Goal: Task Accomplishment & Management: Use online tool/utility

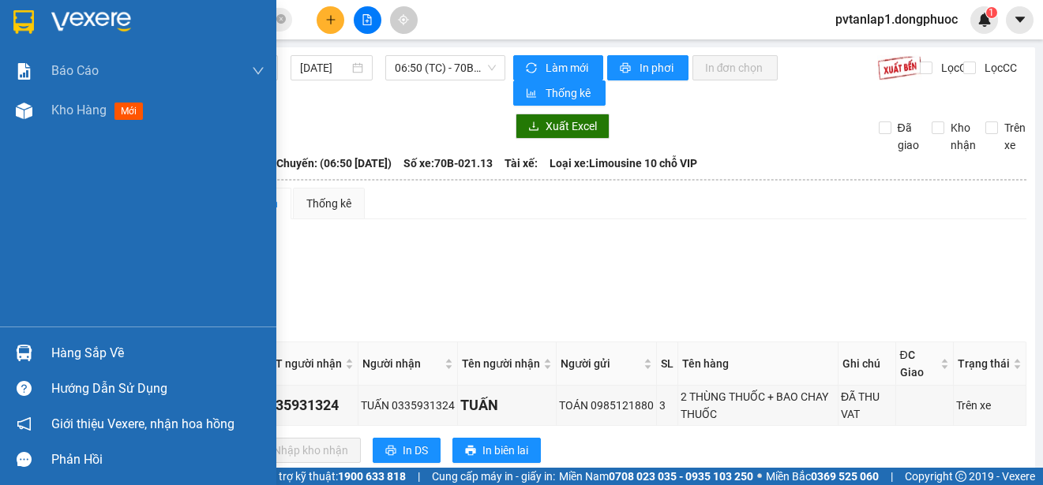
click at [34, 357] on div at bounding box center [24, 353] width 28 height 28
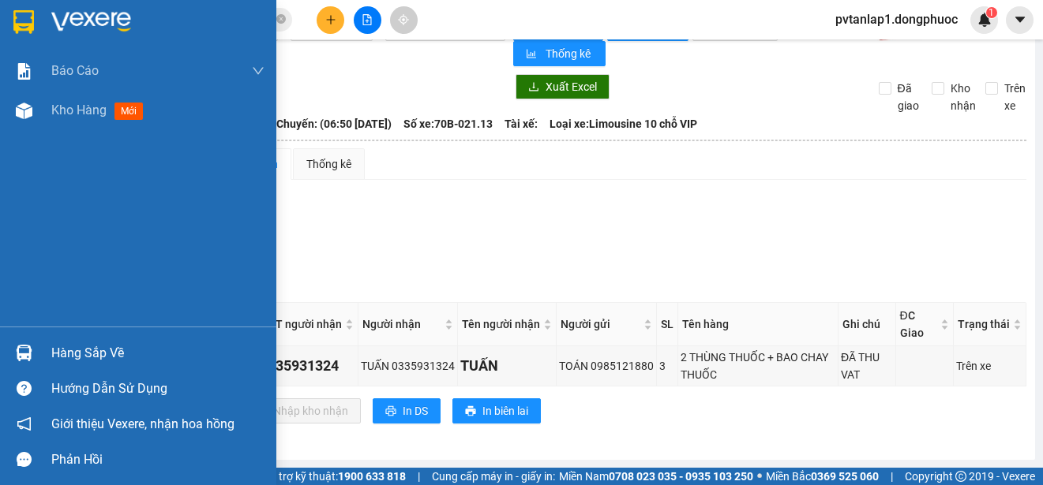
click at [33, 356] on div "[PERSON_NAME] [PERSON_NAME] 1: [PERSON_NAME] [PERSON_NAME] [PERSON_NAME] [PERSO…" at bounding box center [138, 242] width 276 height 485
click at [24, 343] on div at bounding box center [24, 353] width 28 height 28
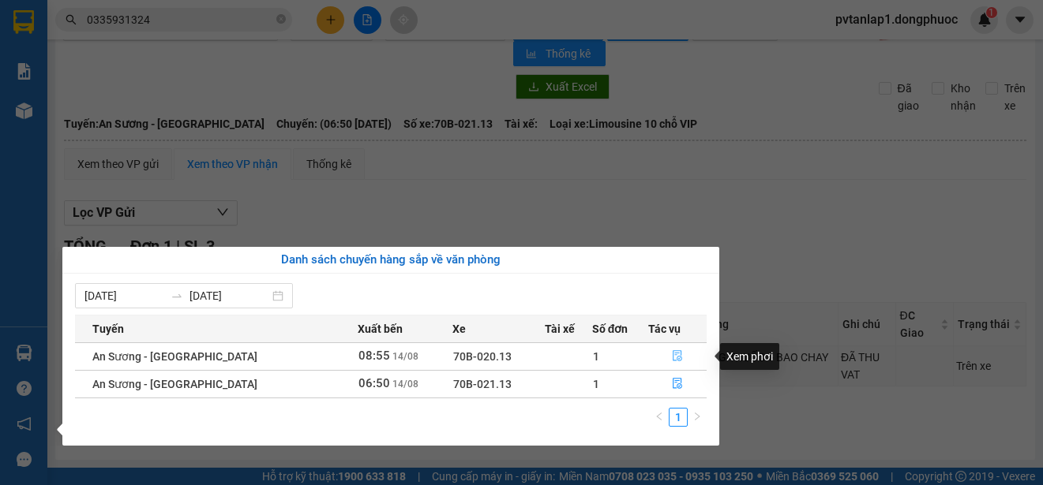
click at [672, 358] on icon "file-done" at bounding box center [677, 355] width 11 height 11
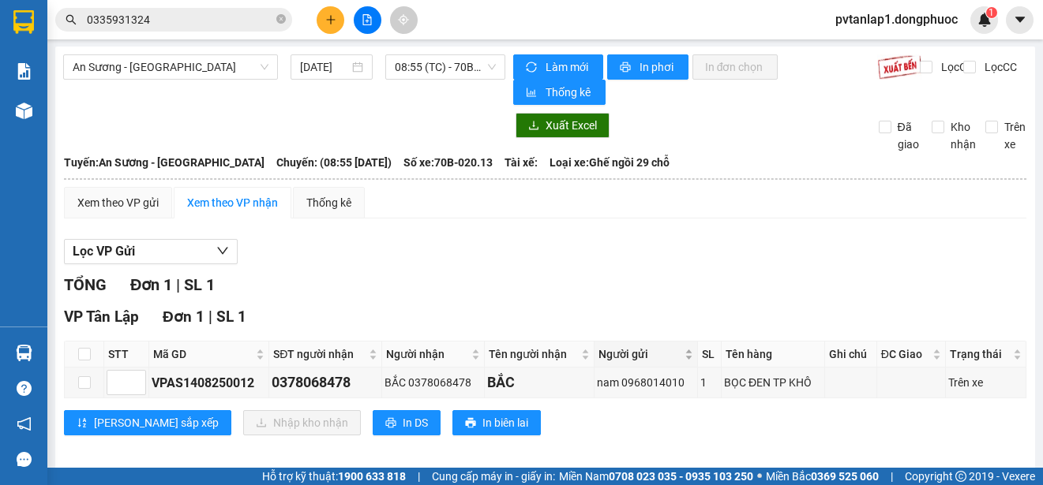
scroll to position [13, 0]
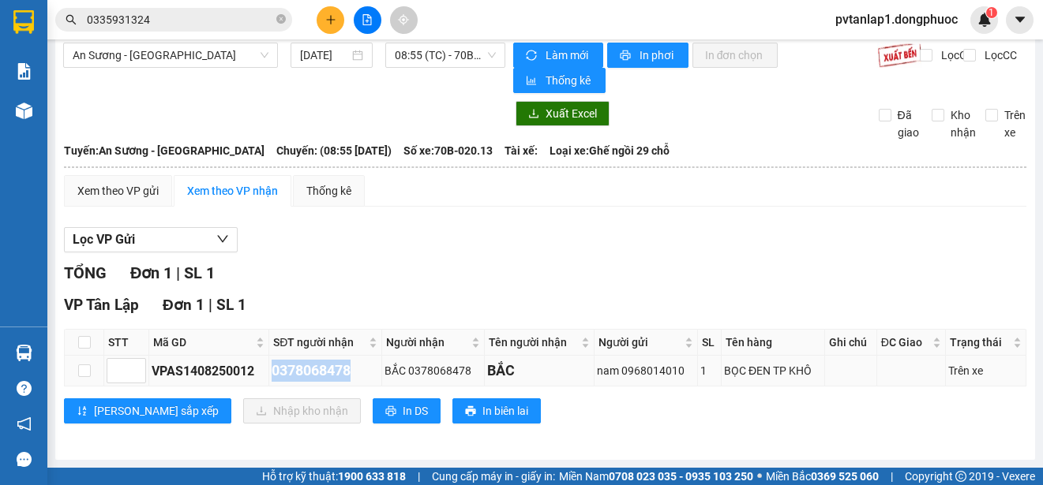
drag, startPoint x: 354, startPoint y: 369, endPoint x: 271, endPoint y: 369, distance: 82.9
click at [271, 369] on td "0378068478" at bounding box center [325, 371] width 112 height 31
copy div "0378068478"
click at [254, 23] on input "0335931324" at bounding box center [180, 19] width 186 height 17
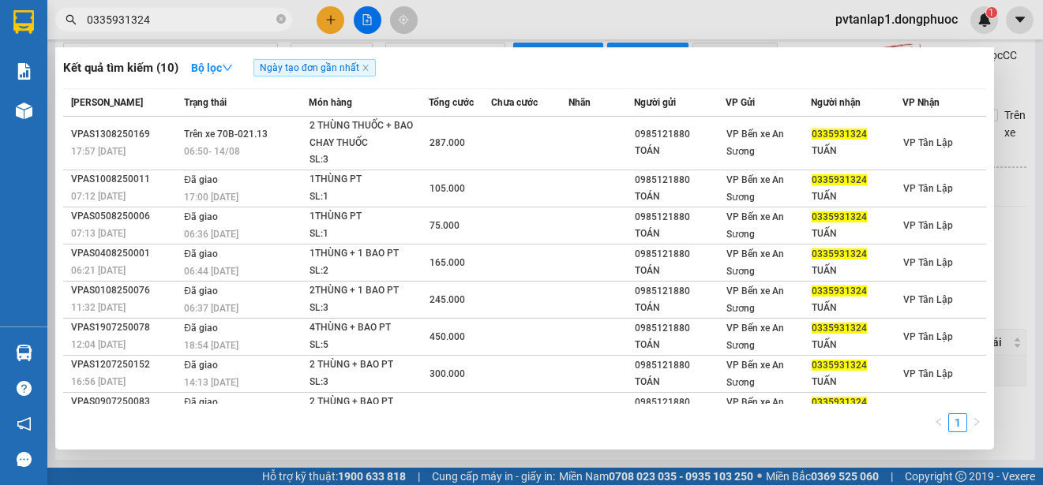
click at [254, 23] on input "0335931324" at bounding box center [180, 19] width 186 height 17
paste input "78068478"
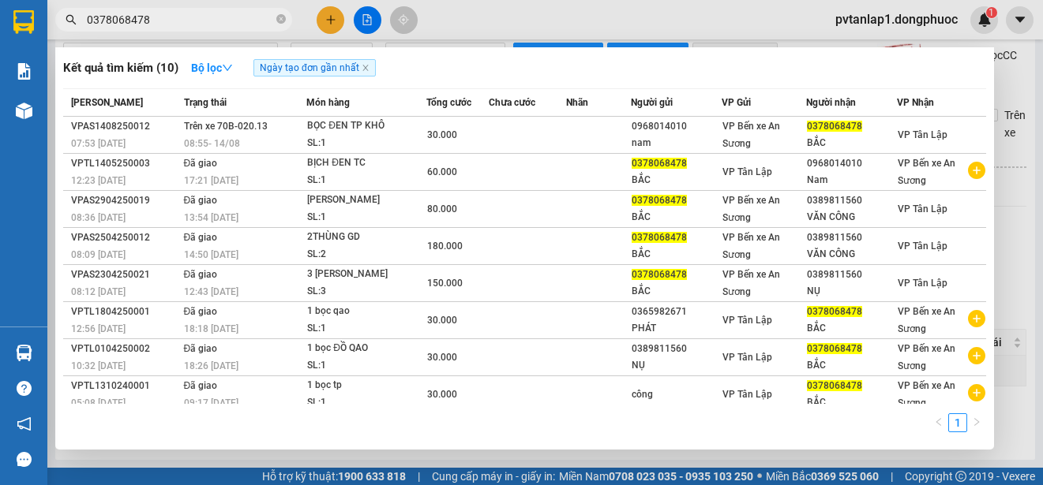
type input "0378068478"
click at [619, 25] on div at bounding box center [521, 242] width 1043 height 485
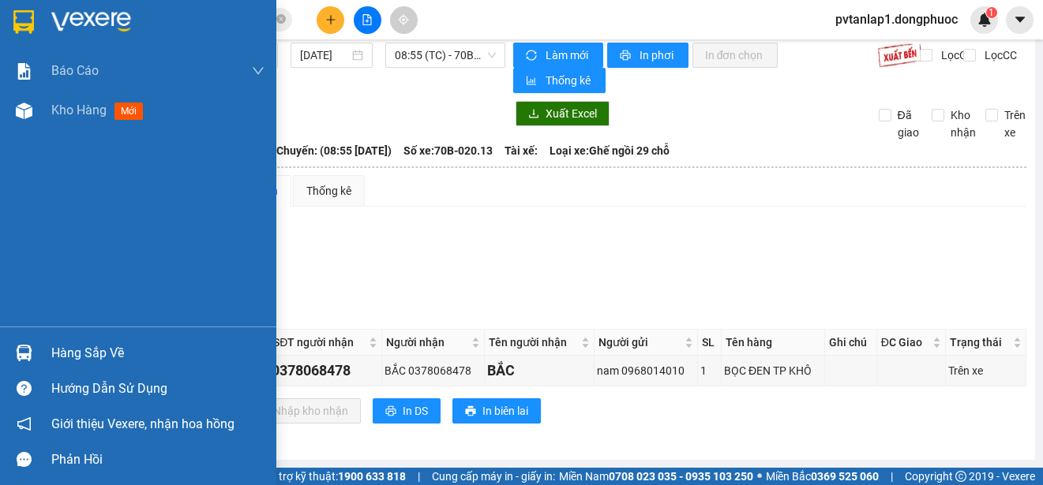
click at [22, 15] on img at bounding box center [23, 22] width 21 height 24
